Goal: Information Seeking & Learning: Learn about a topic

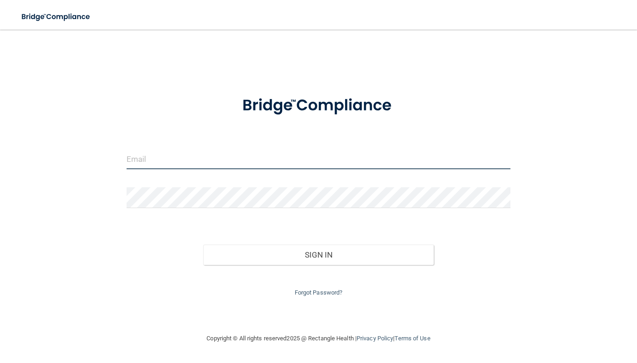
click at [225, 155] on input "email" at bounding box center [319, 158] width 384 height 21
type input "[EMAIL_ADDRESS][DOMAIN_NAME]"
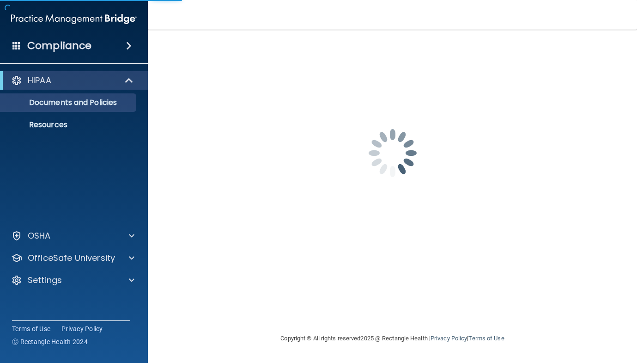
click at [283, 261] on div "lpeters@get2theroot.com Password is required Invalid email/password. You don't …" at bounding box center [392, 181] width 452 height 285
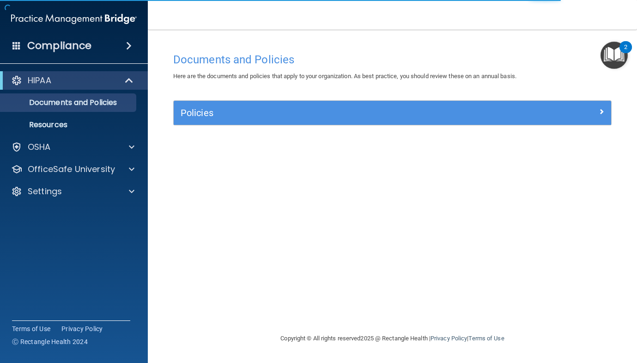
click at [602, 104] on div "Policies" at bounding box center [393, 113] width 438 height 24
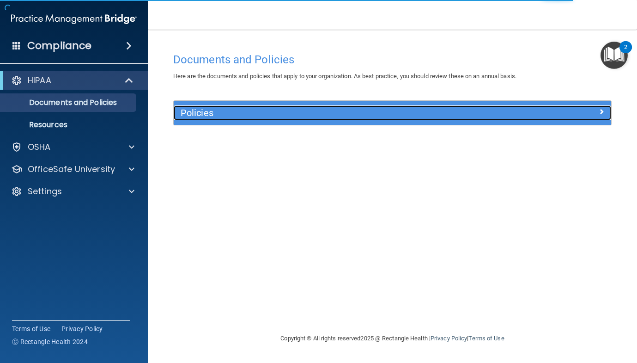
click at [602, 114] on span at bounding box center [602, 111] width 6 height 11
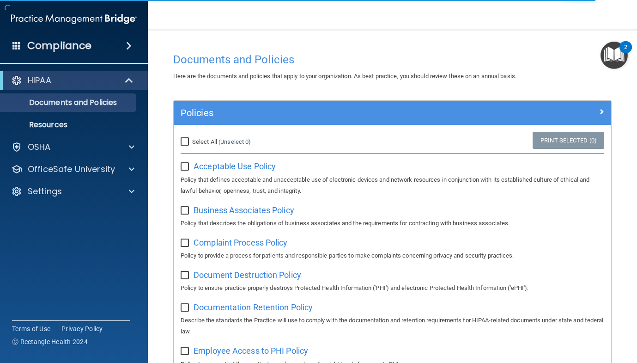
click at [181, 139] on input "Select All (Unselect 0) Unselect All" at bounding box center [186, 141] width 11 height 7
checkbox input "true"
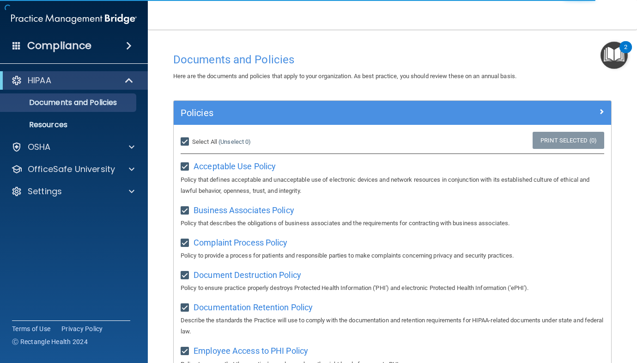
checkbox input "true"
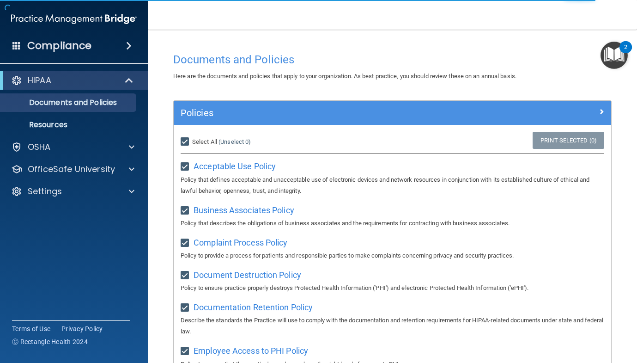
checkbox input "true"
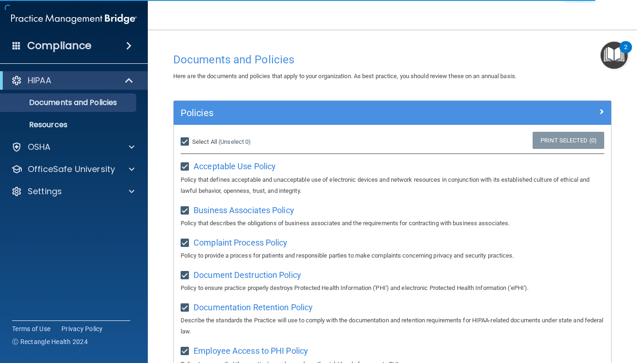
checkbox input "true"
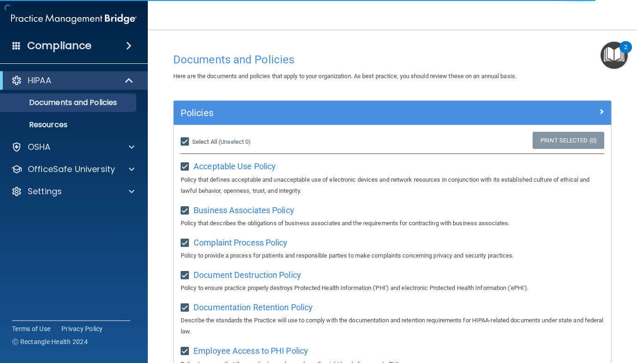
checkbox input "true"
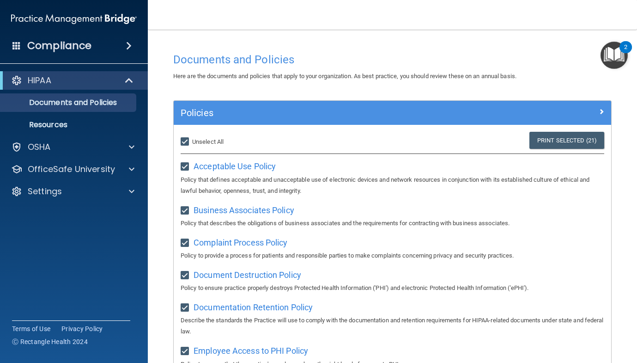
click at [186, 144] on input "Select All (Unselect 21) Unselect All" at bounding box center [186, 141] width 11 height 7
checkbox input "false"
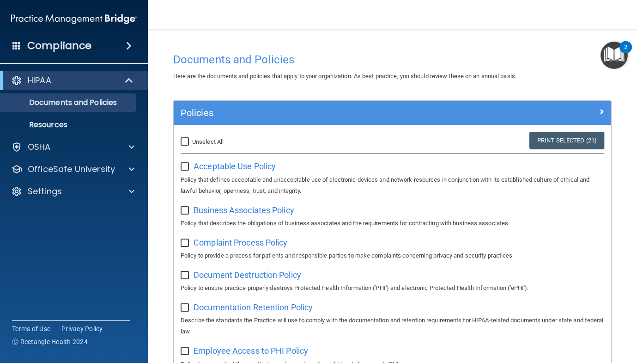
checkbox input "false"
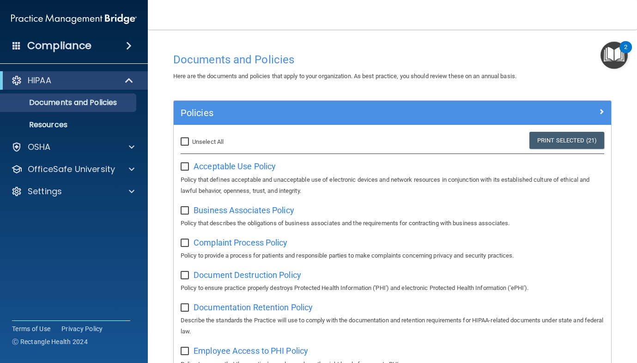
checkbox input "false"
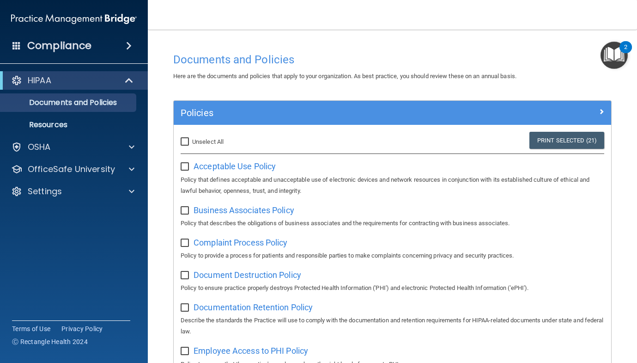
checkbox input "false"
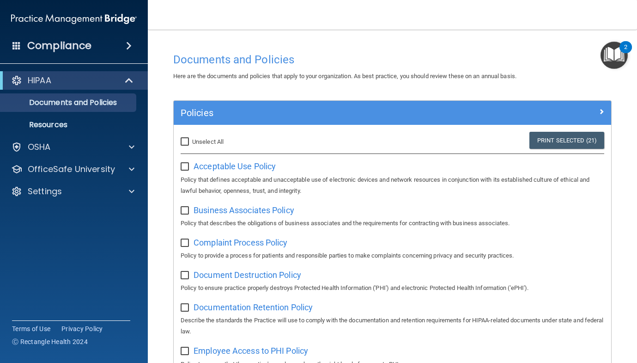
checkbox input "false"
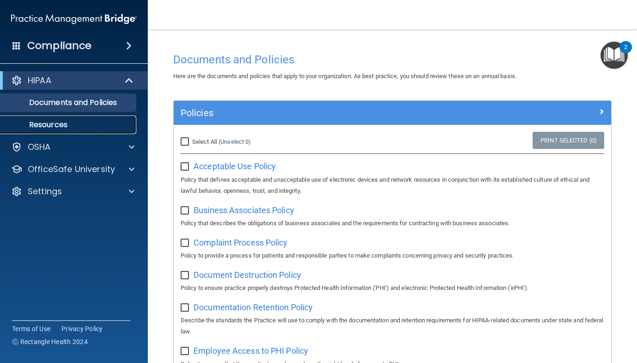
click at [71, 122] on p "Resources" at bounding box center [69, 124] width 126 height 9
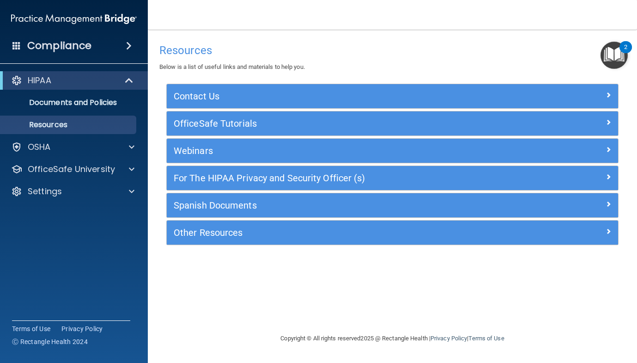
click at [447, 158] on div "Webinars" at bounding box center [392, 151] width 451 height 24
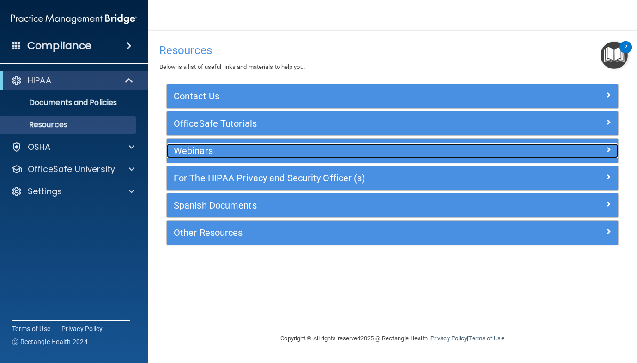
click at [491, 150] on h5 "Webinars" at bounding box center [336, 151] width 325 height 10
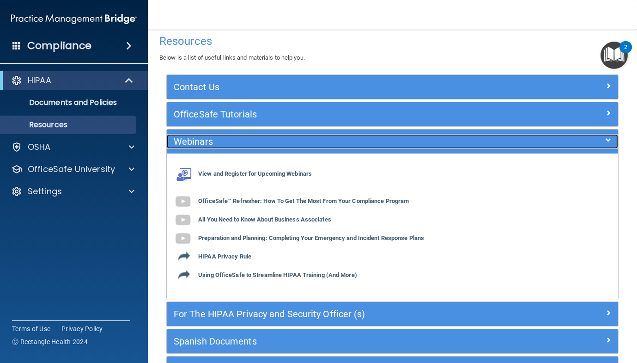
scroll to position [10, 0]
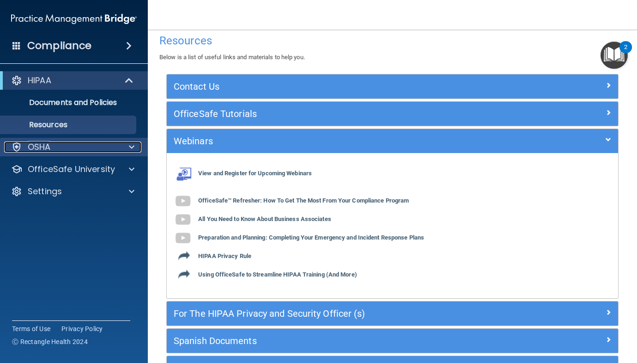
click at [126, 152] on div at bounding box center [130, 146] width 23 height 11
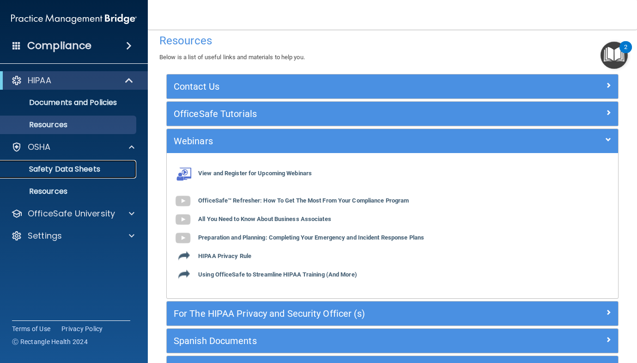
click at [82, 170] on p "Safety Data Sheets" at bounding box center [69, 168] width 126 height 9
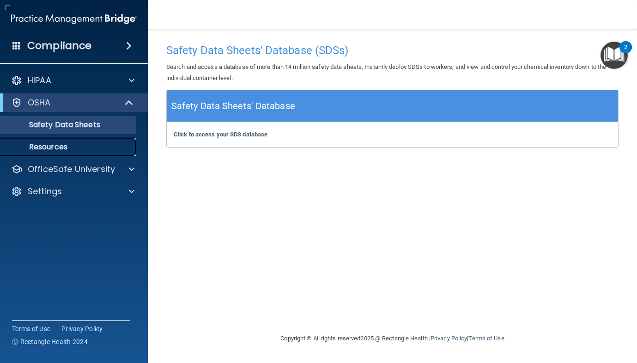
click at [81, 146] on p "Resources" at bounding box center [69, 146] width 126 height 9
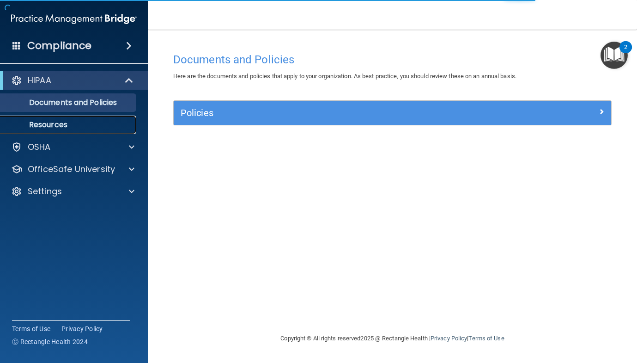
click at [67, 120] on p "Resources" at bounding box center [69, 124] width 126 height 9
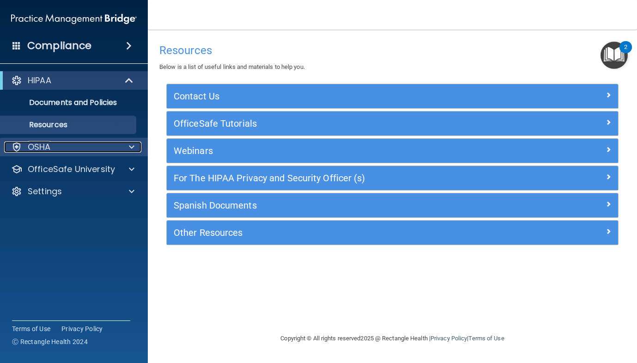
click at [126, 149] on div at bounding box center [130, 146] width 23 height 11
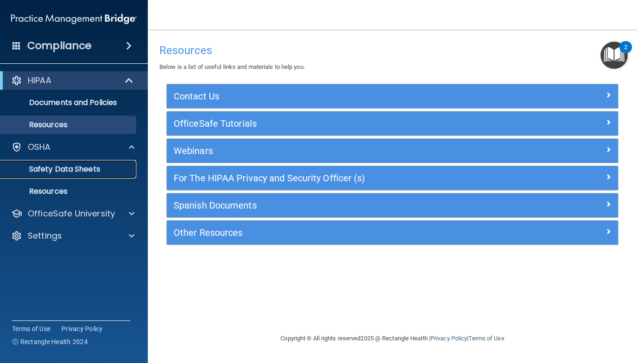
click at [87, 169] on p "Safety Data Sheets" at bounding box center [69, 168] width 126 height 9
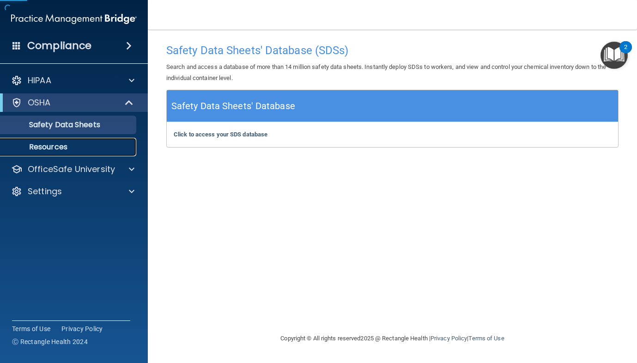
click at [76, 143] on p "Resources" at bounding box center [69, 146] width 126 height 9
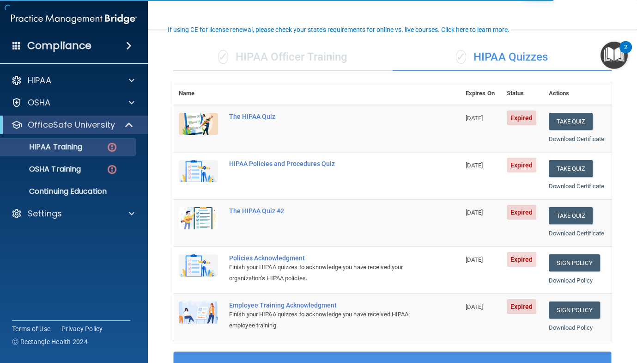
scroll to position [83, 0]
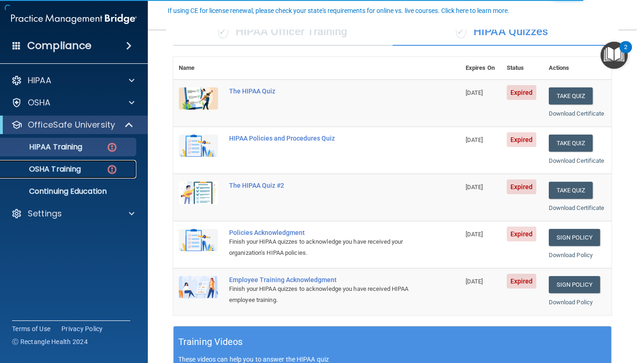
click at [80, 171] on p "OSHA Training" at bounding box center [43, 168] width 75 height 9
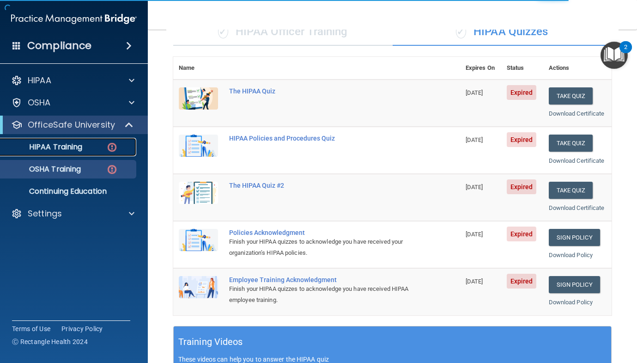
click at [95, 156] on link "HIPAA Training" at bounding box center [64, 147] width 146 height 18
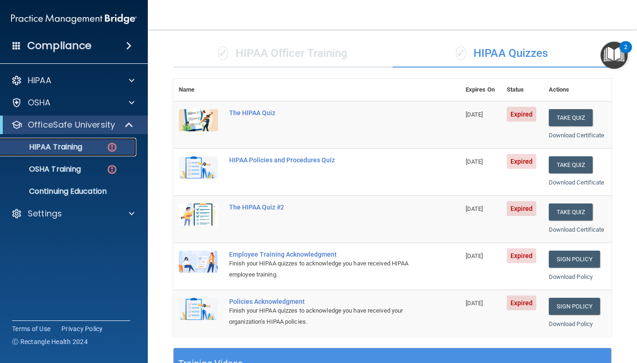
scroll to position [59, 0]
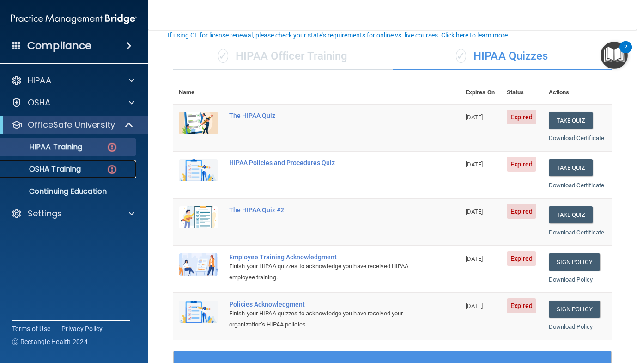
click at [98, 171] on div "OSHA Training" at bounding box center [69, 168] width 126 height 9
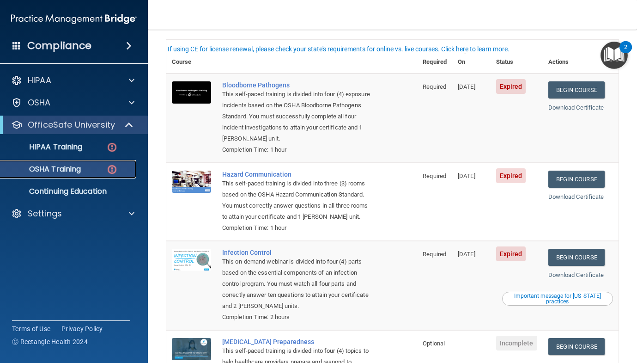
scroll to position [150, 0]
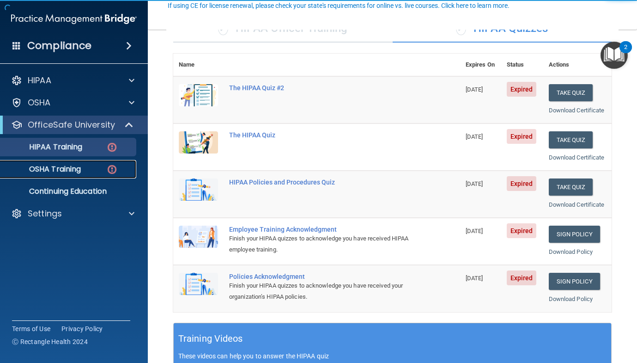
scroll to position [88, 0]
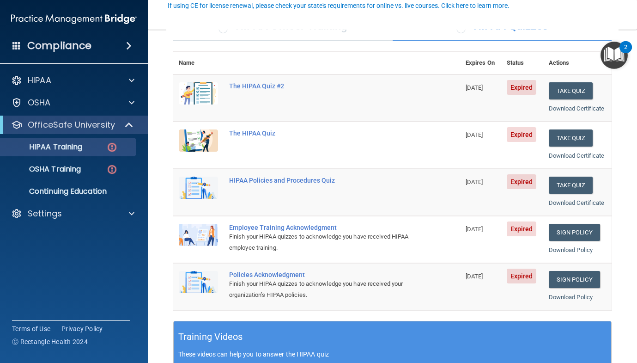
click at [248, 88] on div "The HIPAA Quiz #2" at bounding box center [321, 85] width 185 height 7
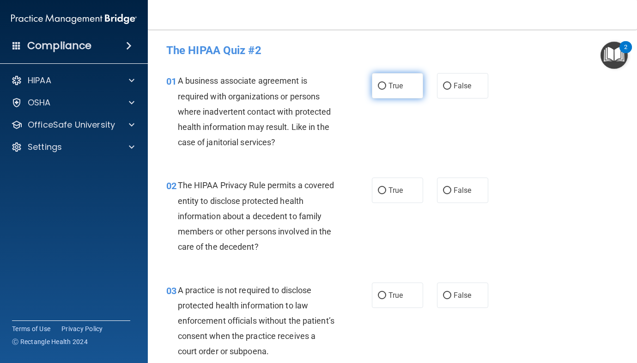
click at [399, 87] on span "True" at bounding box center [396, 85] width 14 height 9
click at [386, 87] on input "True" at bounding box center [382, 86] width 8 height 7
radio input "true"
